Goal: Transaction & Acquisition: Purchase product/service

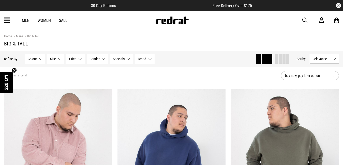
click at [26, 21] on link "Men" at bounding box center [26, 20] width 8 height 5
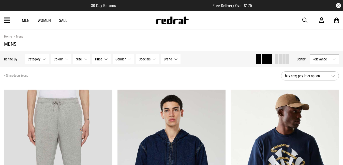
click at [42, 59] on button "Category None selected" at bounding box center [37, 59] width 24 height 10
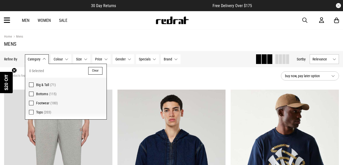
click at [41, 84] on span "Big & Tall" at bounding box center [42, 85] width 13 height 4
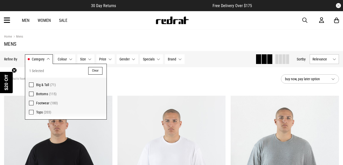
click at [89, 59] on button "Size None selected" at bounding box center [85, 59] width 17 height 10
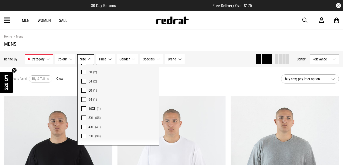
scroll to position [56, 0]
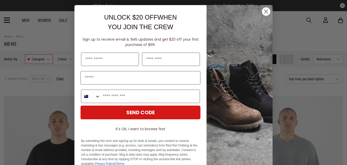
click at [263, 14] on circle "Close dialog" at bounding box center [266, 11] width 8 height 8
